Goal: Information Seeking & Learning: Learn about a topic

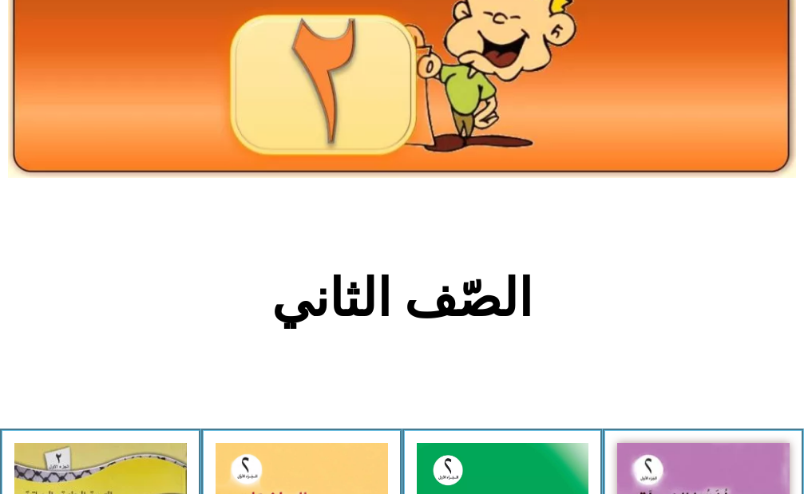
scroll to position [399, 0]
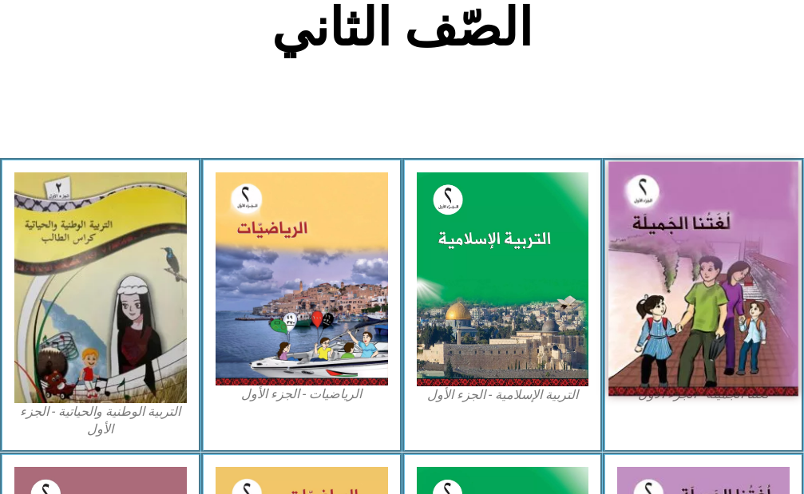
click at [691, 238] on img at bounding box center [702, 278] width 189 height 235
click at [711, 226] on img at bounding box center [702, 278] width 189 height 235
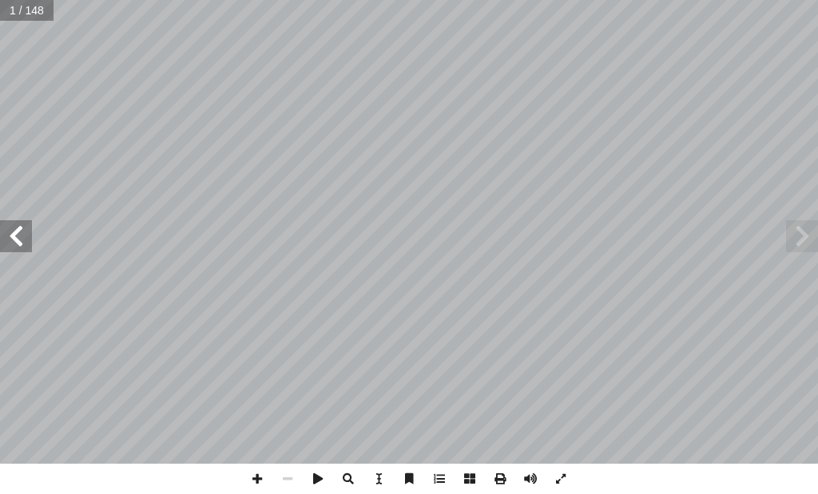
click at [18, 233] on span at bounding box center [16, 236] width 32 height 32
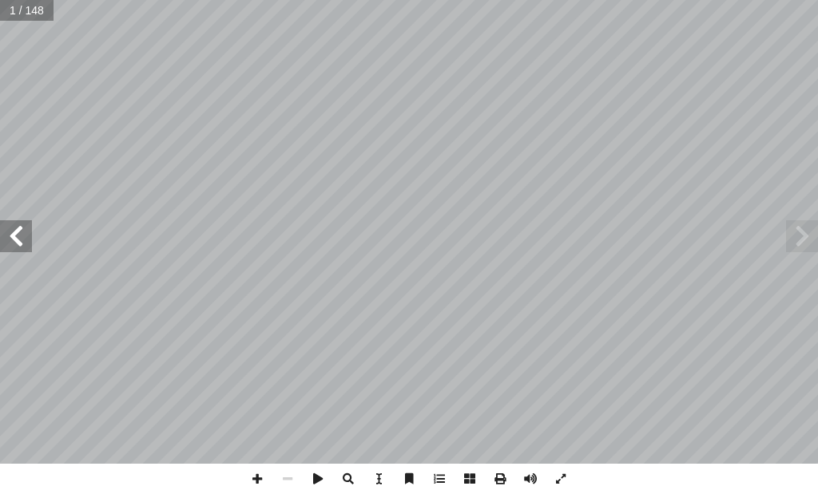
click at [18, 233] on span at bounding box center [16, 236] width 32 height 32
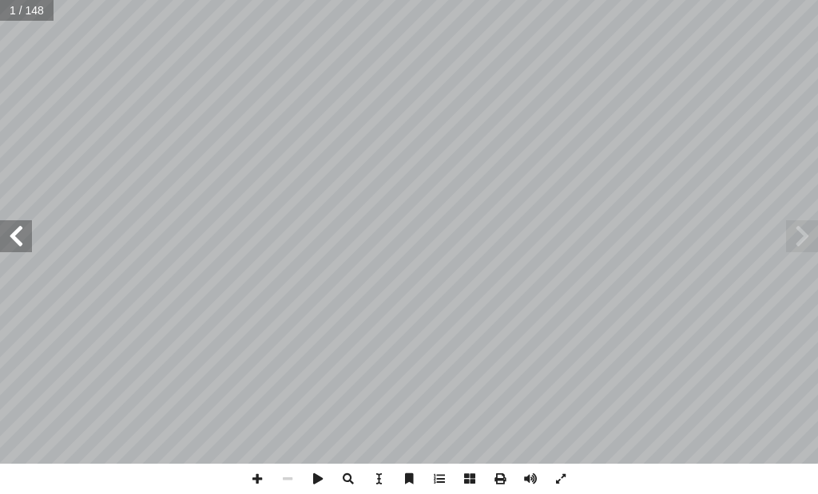
click at [18, 233] on span at bounding box center [16, 236] width 32 height 32
click at [20, 232] on span at bounding box center [16, 236] width 32 height 32
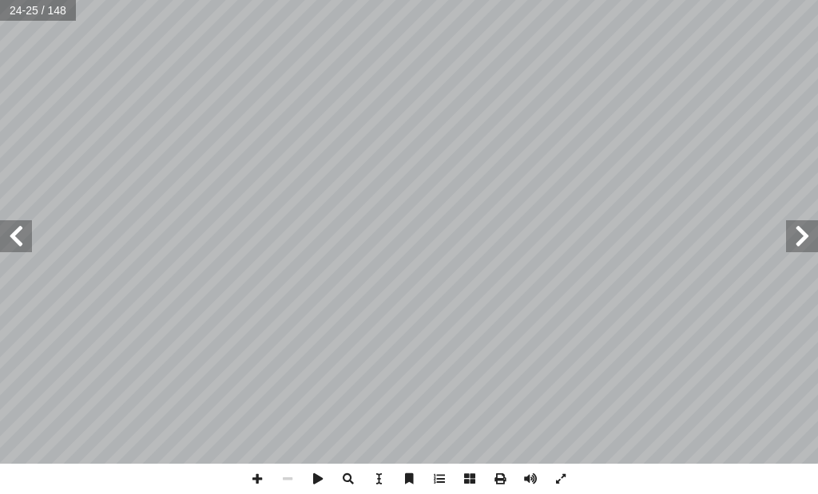
click at [20, 232] on span at bounding box center [16, 236] width 32 height 32
click at [796, 238] on span at bounding box center [802, 236] width 32 height 32
click at [289, 479] on span at bounding box center [287, 479] width 30 height 30
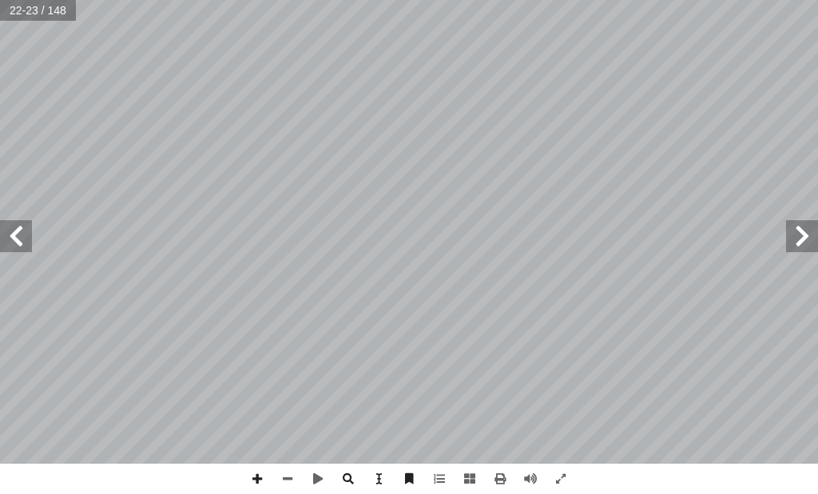
click at [16, 238] on span at bounding box center [16, 236] width 32 height 32
click at [19, 235] on span at bounding box center [16, 236] width 32 height 32
click at [19, 234] on span at bounding box center [16, 236] width 32 height 32
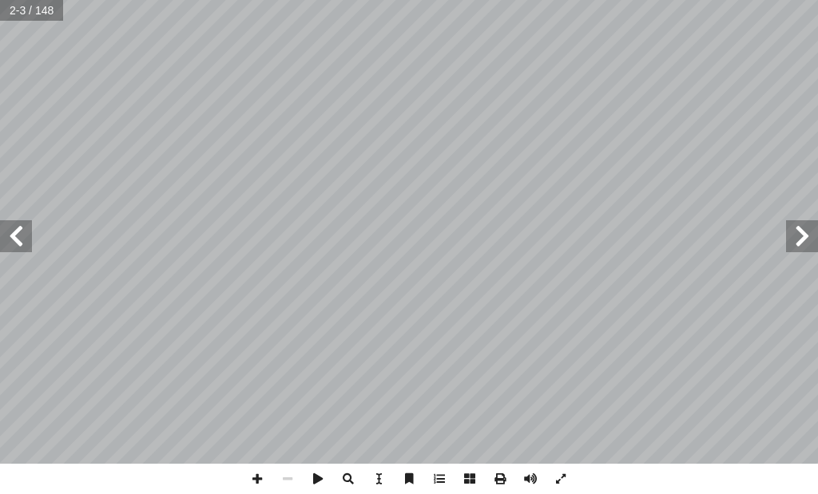
click at [27, 232] on span at bounding box center [16, 236] width 32 height 32
click at [19, 250] on span at bounding box center [16, 236] width 32 height 32
click at [25, 229] on span at bounding box center [16, 236] width 32 height 32
click at [18, 231] on span at bounding box center [16, 236] width 32 height 32
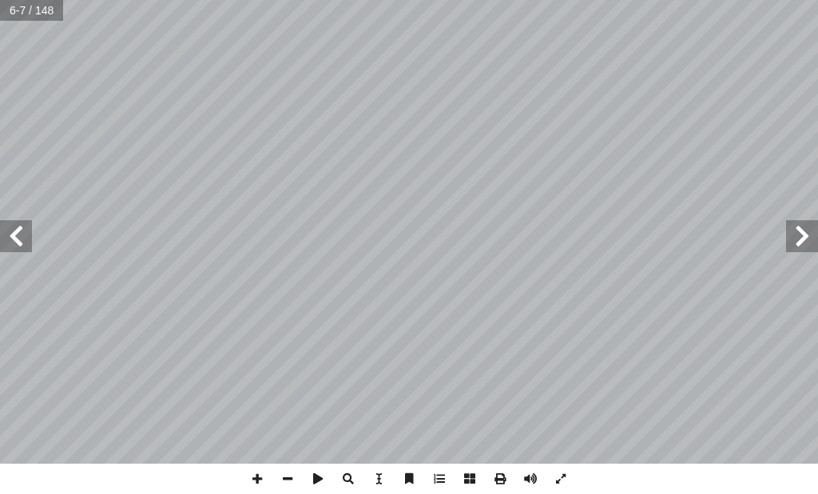
click at [18, 231] on span at bounding box center [16, 236] width 32 height 32
click at [19, 231] on span at bounding box center [16, 236] width 32 height 32
click at [18, 231] on span at bounding box center [16, 236] width 32 height 32
click at [30, 8] on input "text" at bounding box center [37, 10] width 75 height 21
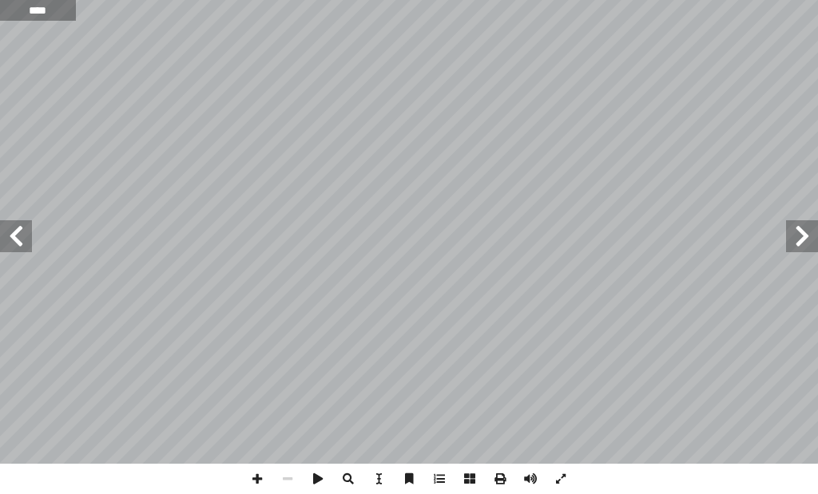
type input "****"
click at [23, 9] on input "text" at bounding box center [37, 10] width 75 height 21
type input "**"
click at [19, 235] on span at bounding box center [16, 236] width 32 height 32
click at [563, 475] on span at bounding box center [560, 479] width 30 height 30
